Goal: Find specific page/section: Find specific page/section

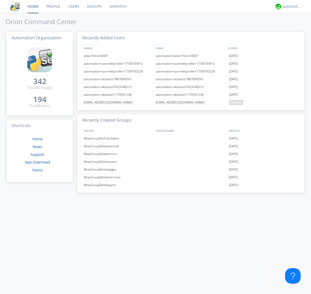
click at [117, 6] on link "Dispatch" at bounding box center [117, 6] width 25 height 13
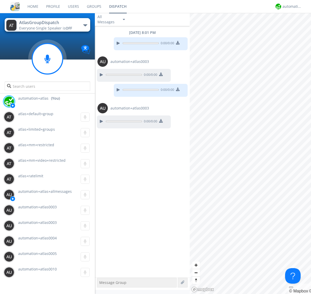
click at [47, 59] on g at bounding box center [47, 58] width 31 height 31
click at [290, 6] on div "automation+atlas" at bounding box center [291, 6] width 19 height 5
